Goal: Transaction & Acquisition: Download file/media

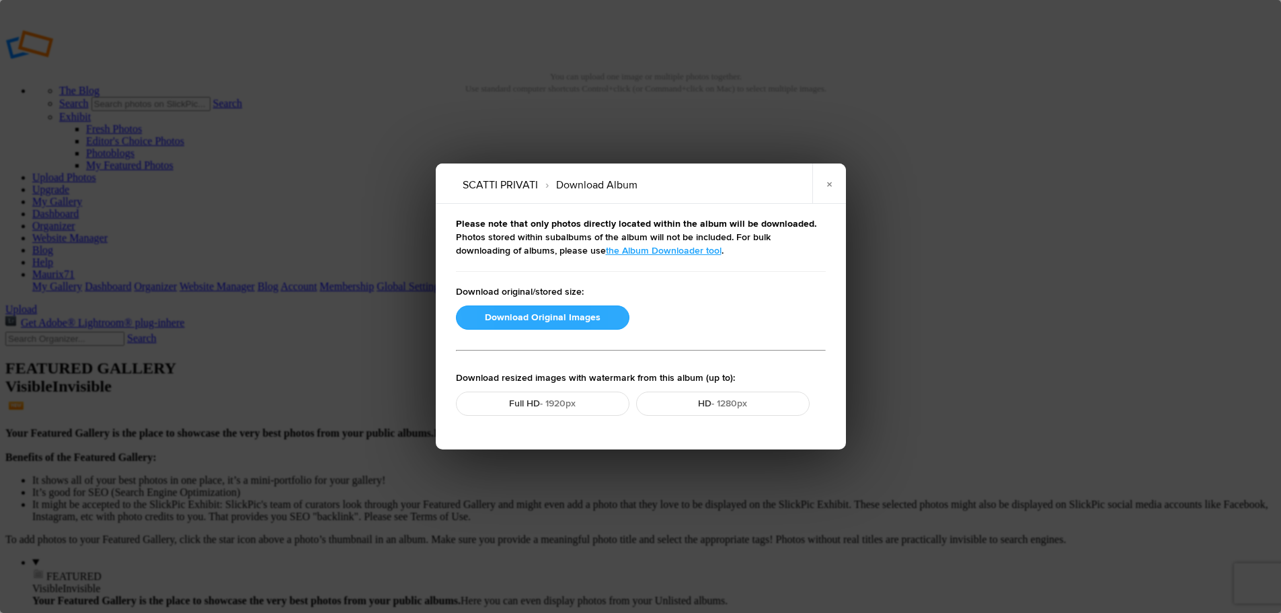
click at [545, 319] on button "Download Original Images" at bounding box center [542, 317] width 173 height 24
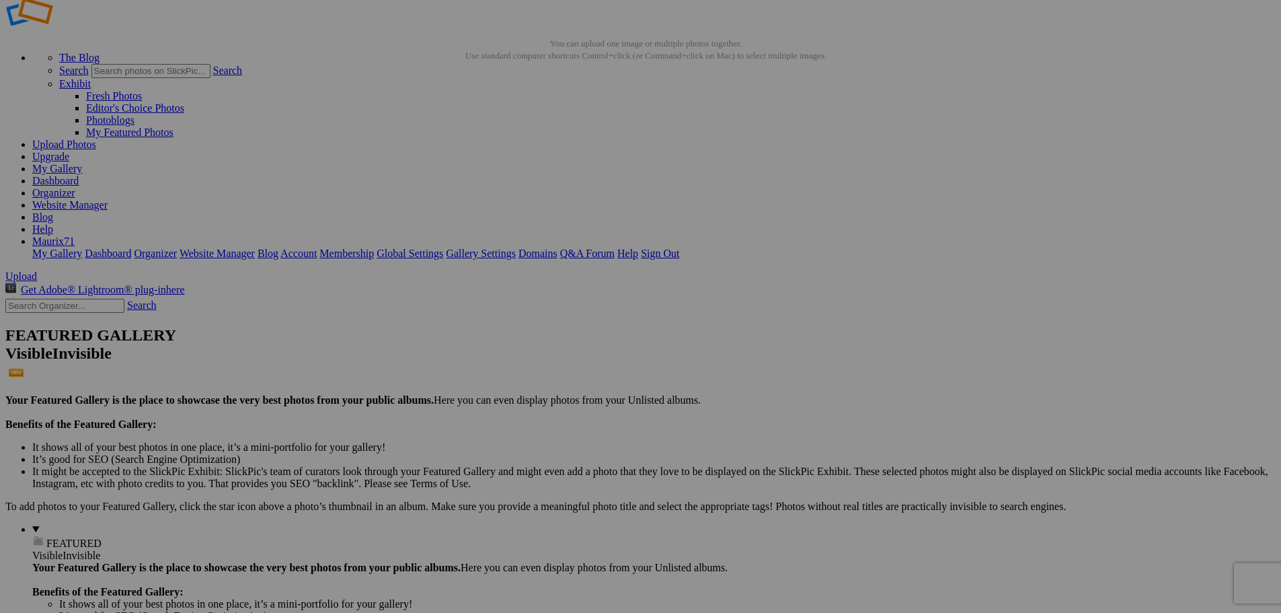
scroll to position [67, 0]
